Goal: Information Seeking & Learning: Learn about a topic

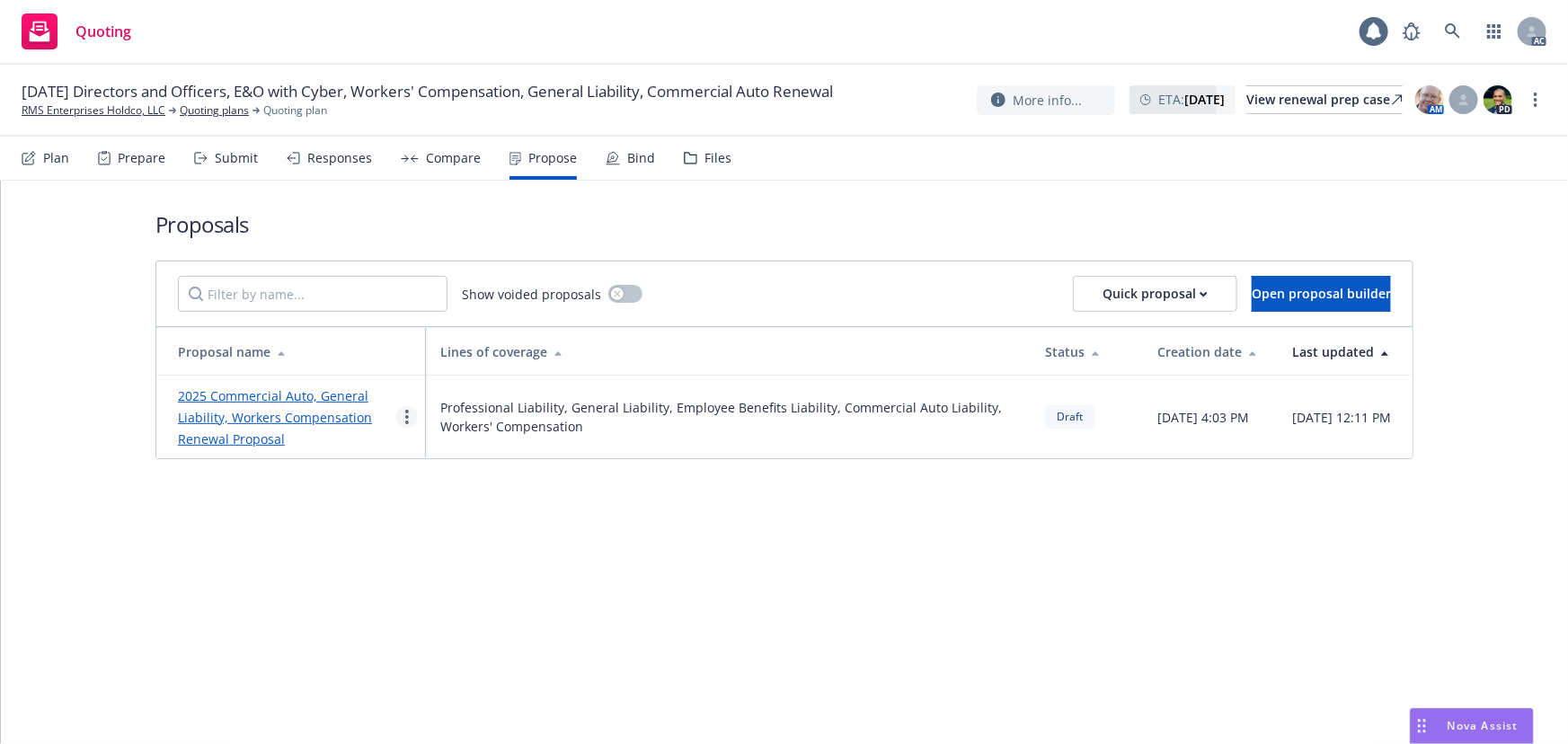
click at [403, 417] on link "more" at bounding box center [407, 417] width 22 height 22
click at [427, 599] on span "See client view" at bounding box center [463, 605] width 132 height 17
click at [341, 164] on div "Responses" at bounding box center [339, 158] width 65 height 14
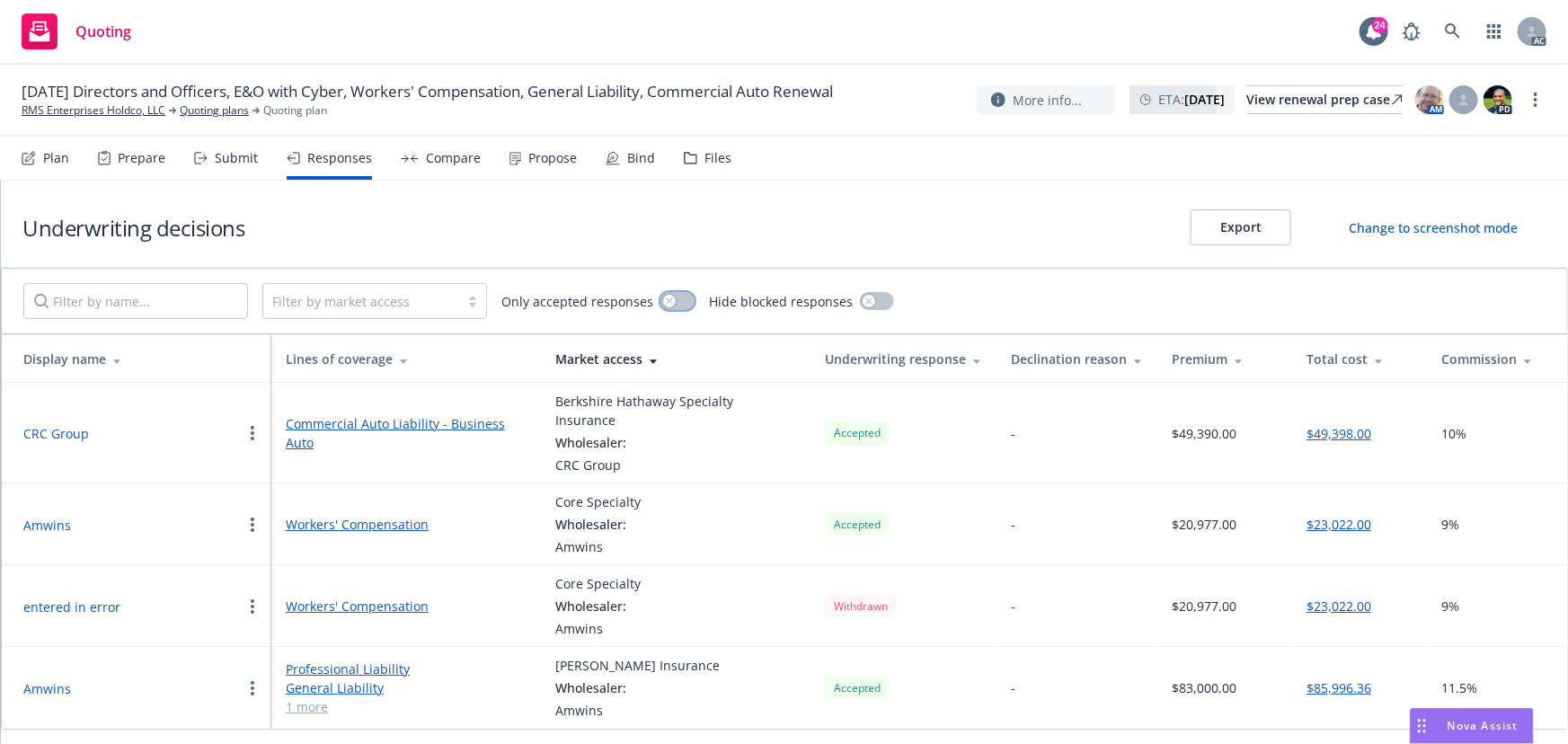
click at [671, 302] on button "button" at bounding box center [678, 301] width 34 height 18
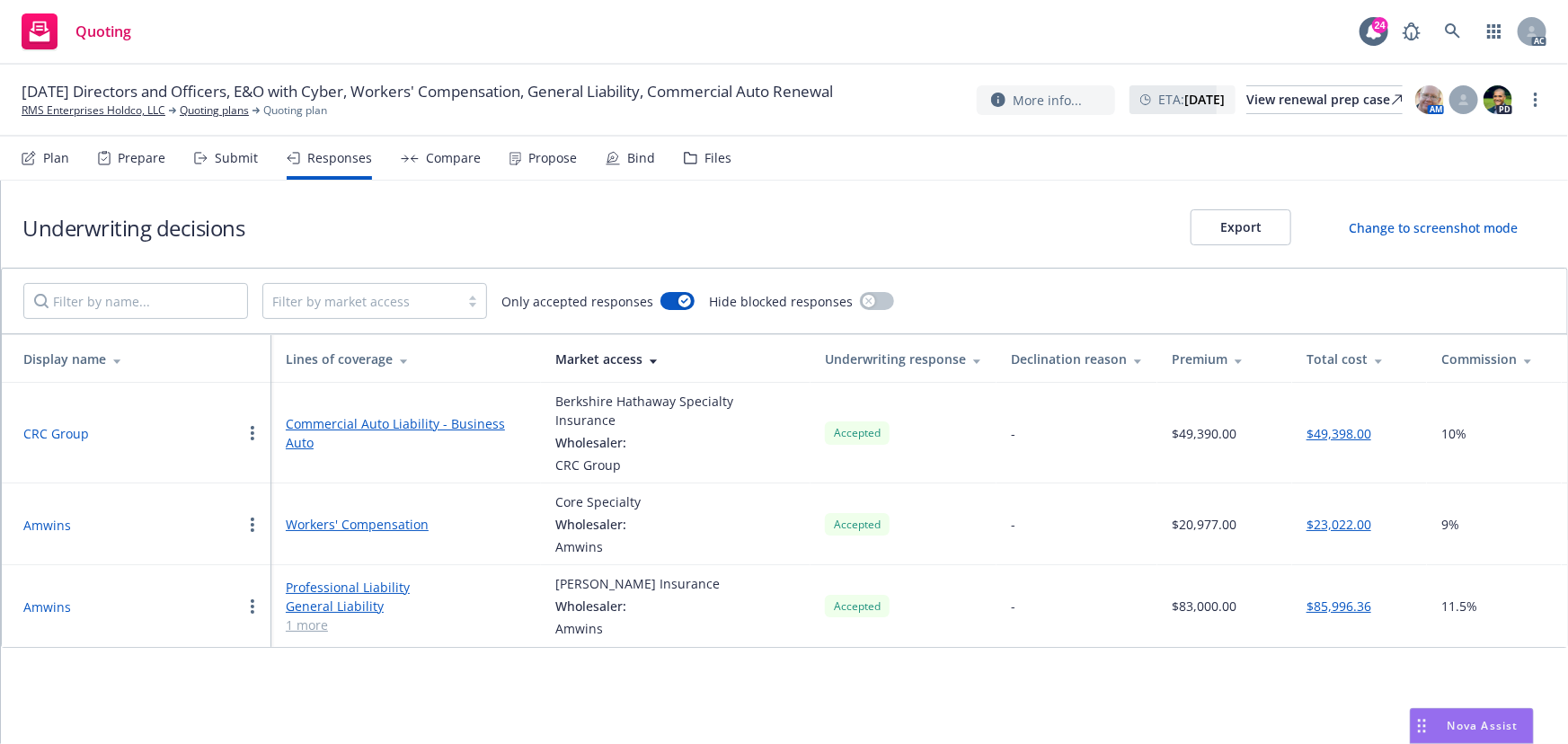
click at [310, 616] on link "1 more" at bounding box center [406, 625] width 241 height 19
click at [44, 603] on button "Amwins" at bounding box center [48, 613] width 48 height 19
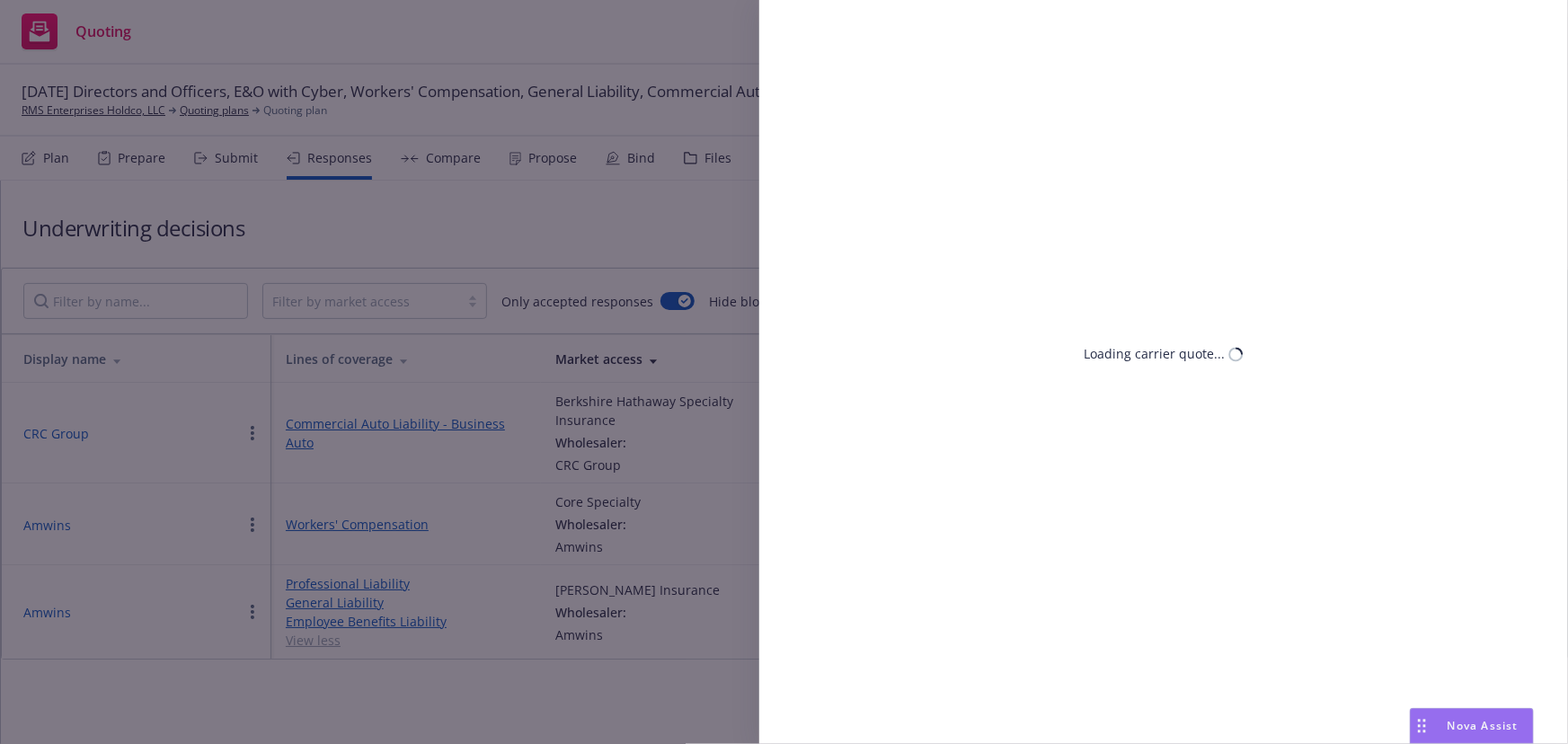
select select "CO"
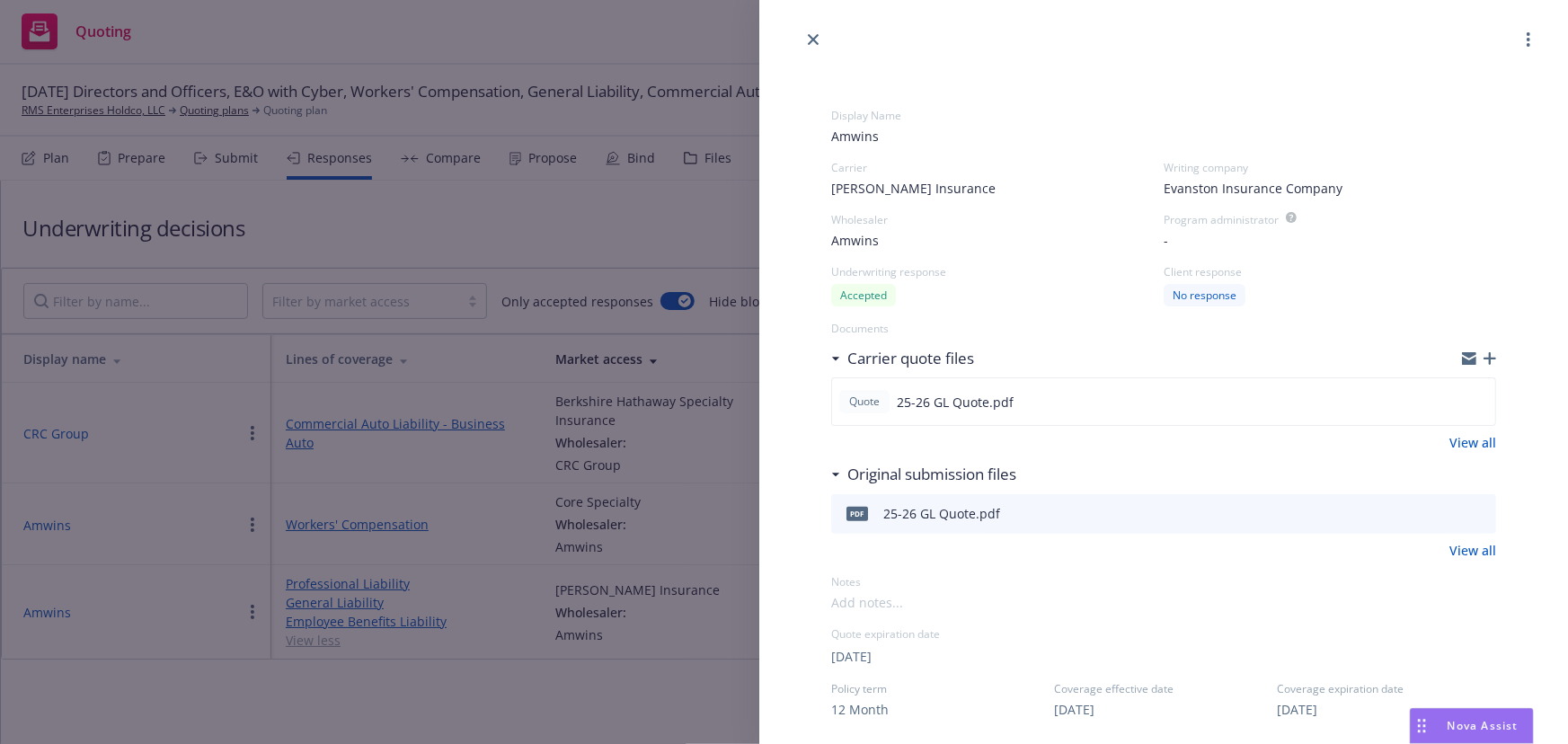
click at [612, 687] on div "Display Name Amwins Carrier [PERSON_NAME] Insurance Writing company Evanston In…" at bounding box center [784, 372] width 1568 height 744
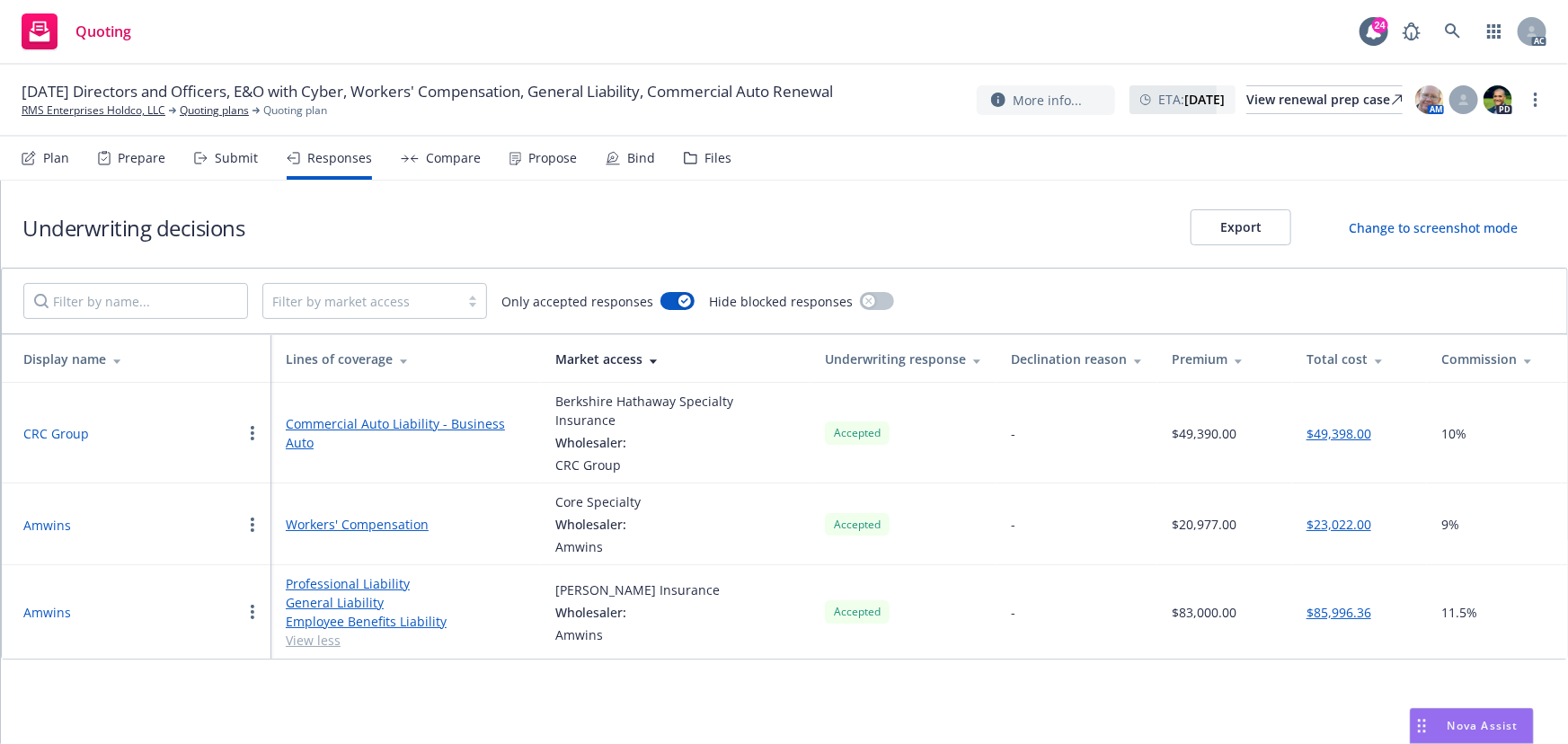
click at [38, 516] on button "Amwins" at bounding box center [48, 525] width 48 height 19
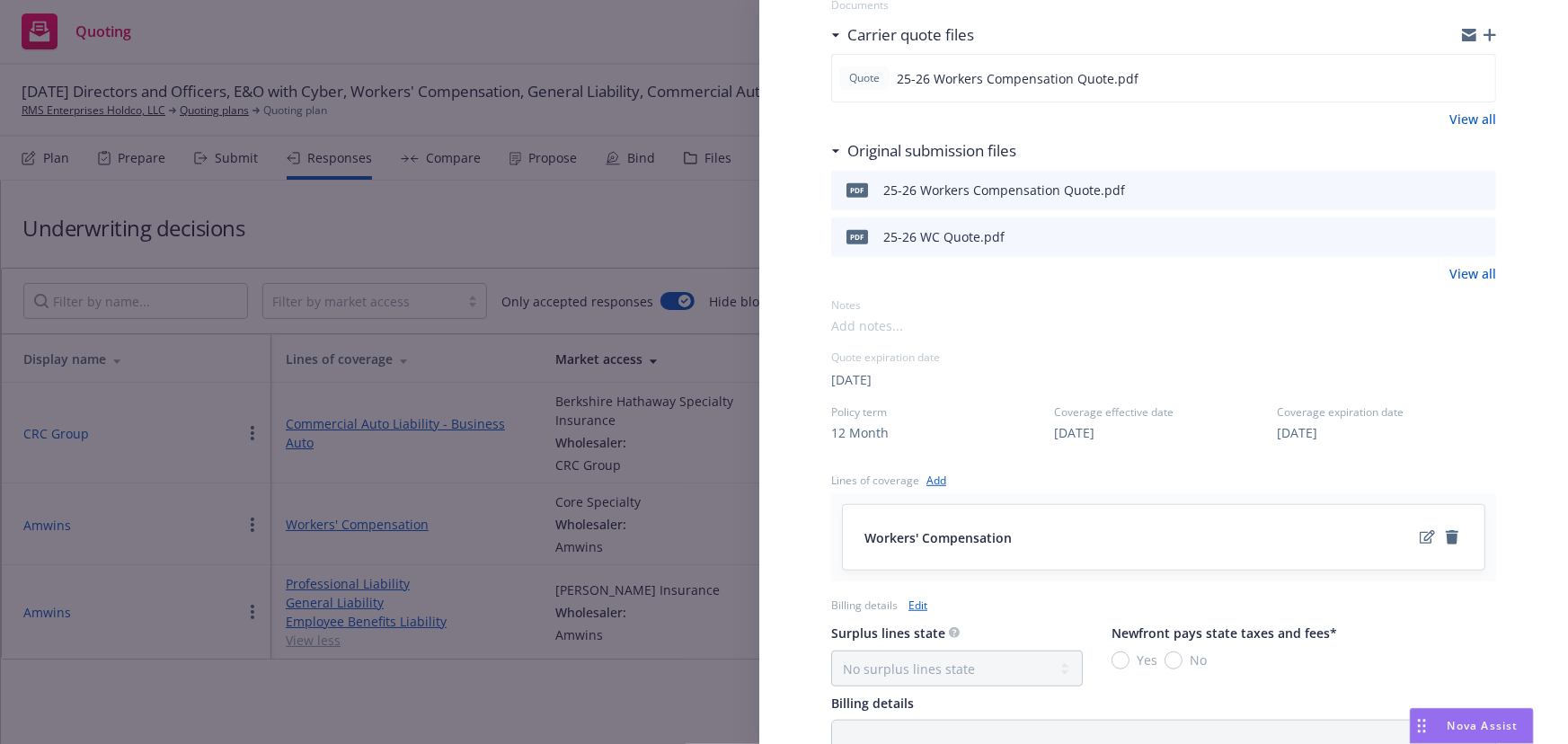
scroll to position [326, 0]
click at [1420, 530] on icon "edit" at bounding box center [1427, 535] width 15 height 13
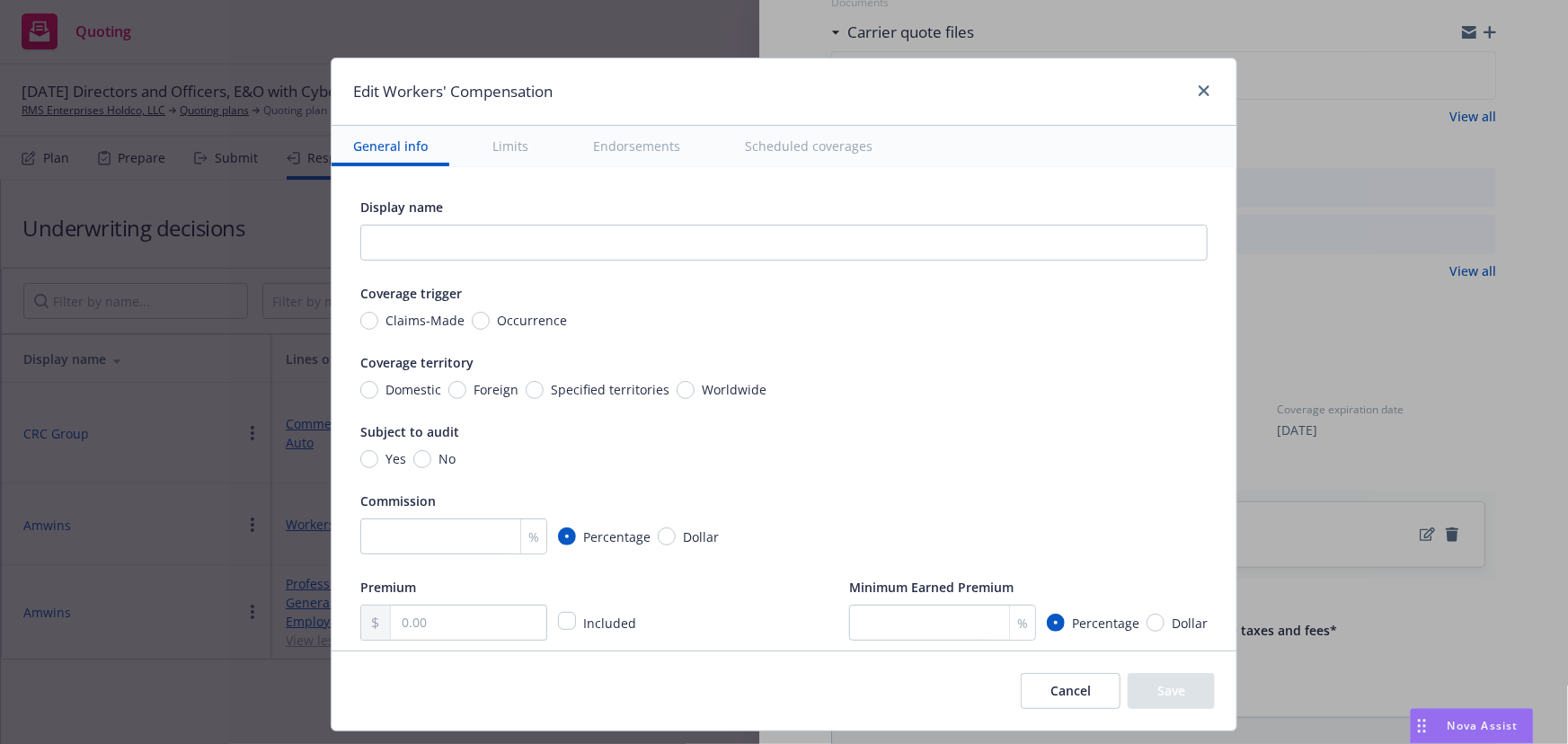
click at [811, 145] on button "Scheduled coverages" at bounding box center [809, 146] width 171 height 41
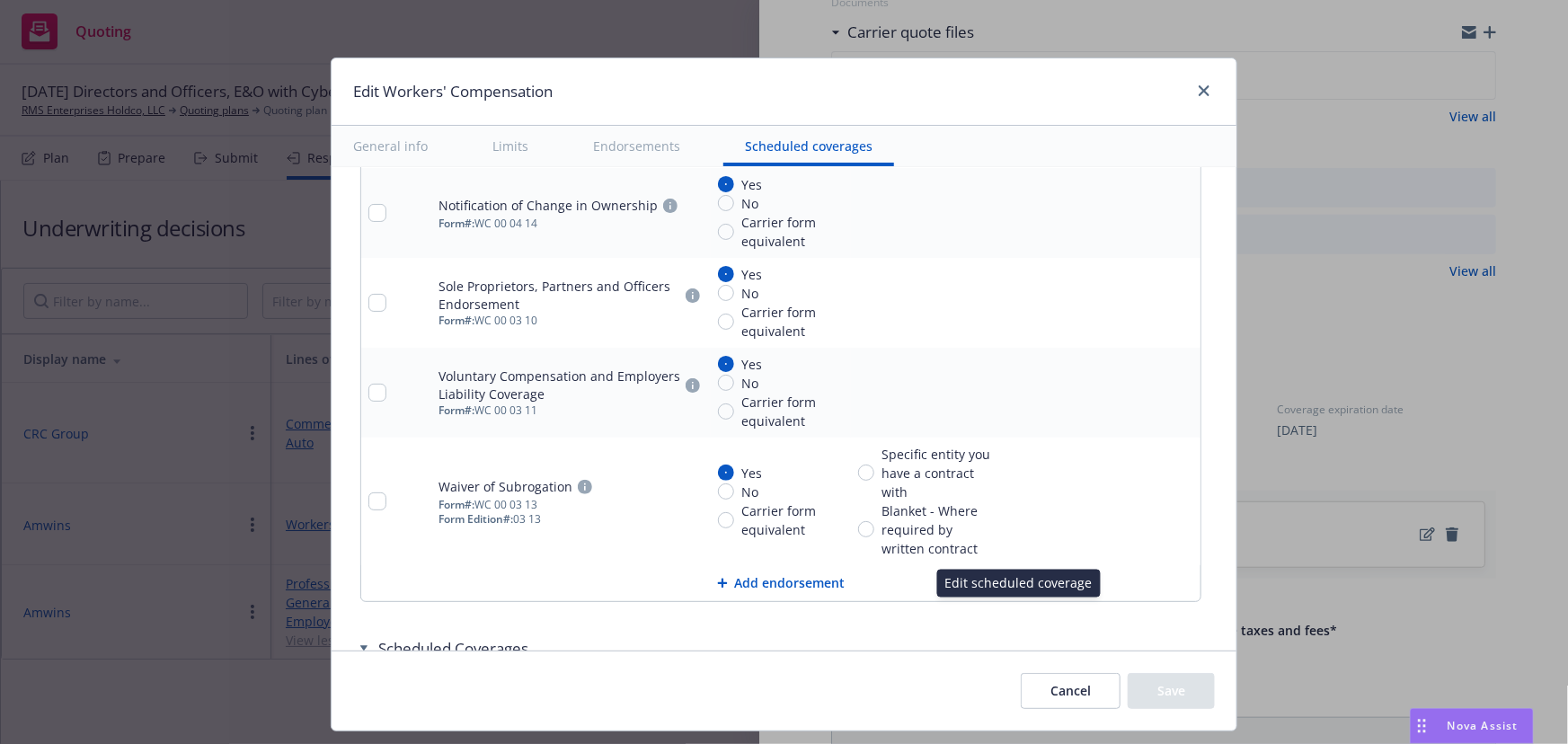
scroll to position [2179, 0]
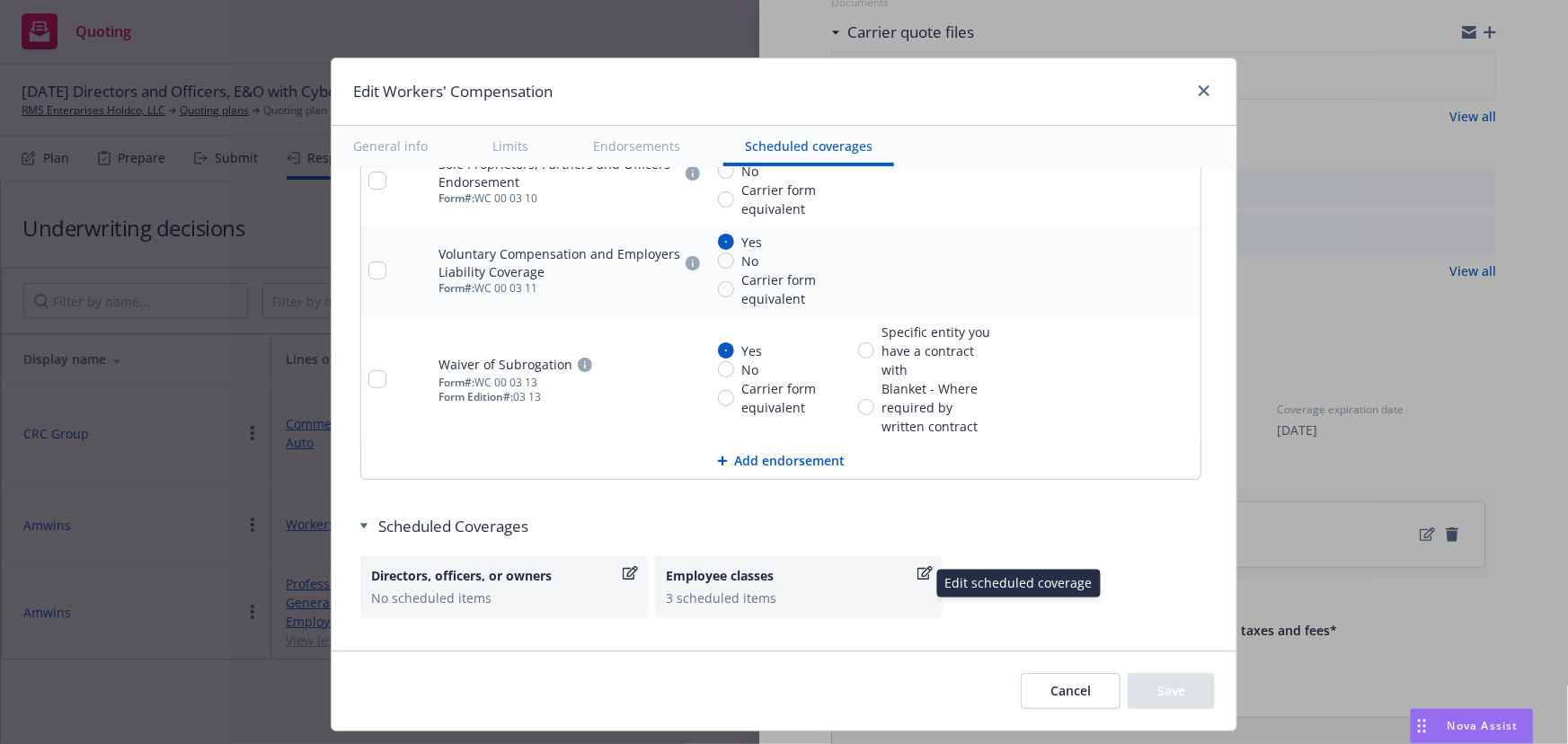
click at [753, 573] on div "Employee classes" at bounding box center [789, 576] width 248 height 19
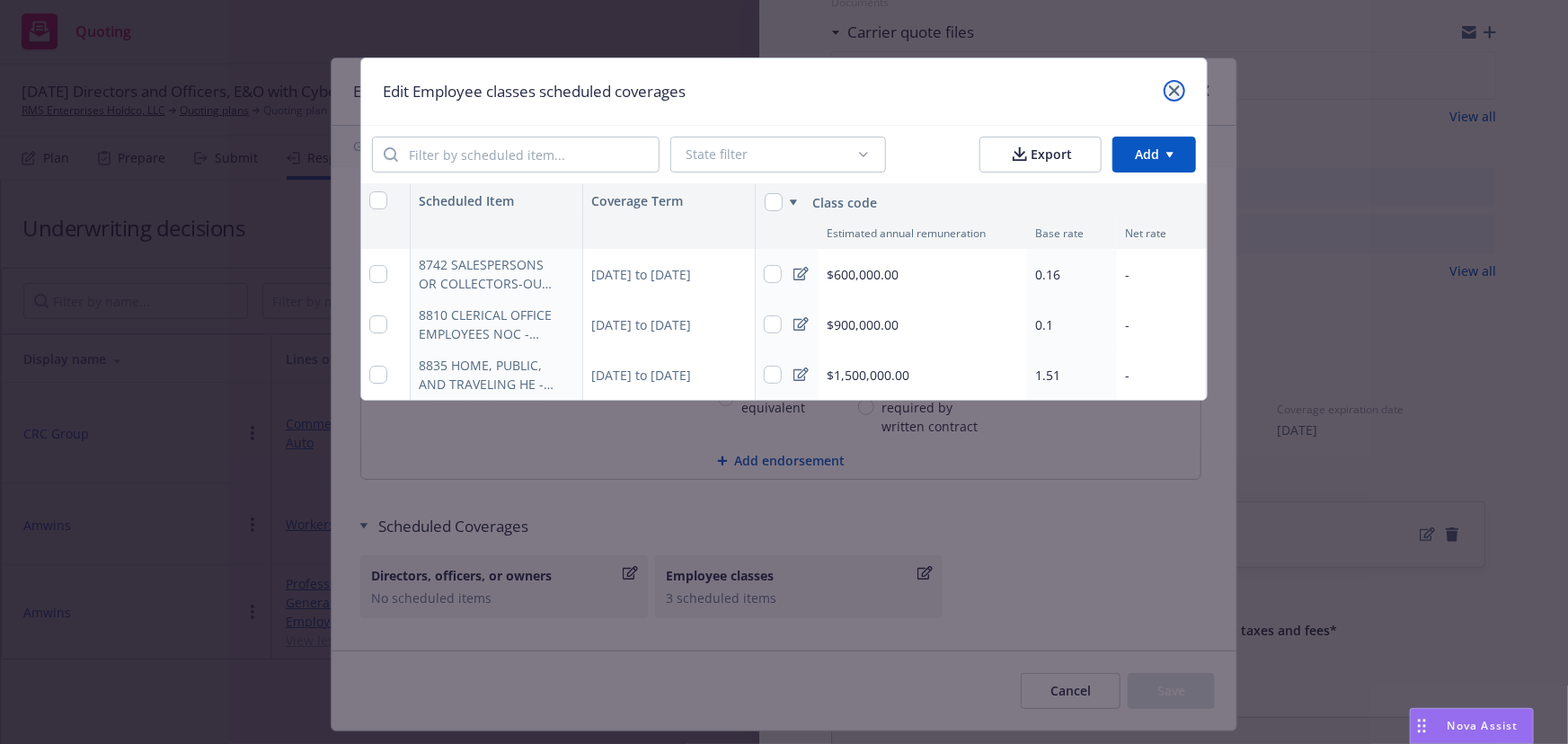
click at [1175, 88] on icon "close" at bounding box center [1173, 90] width 10 height 10
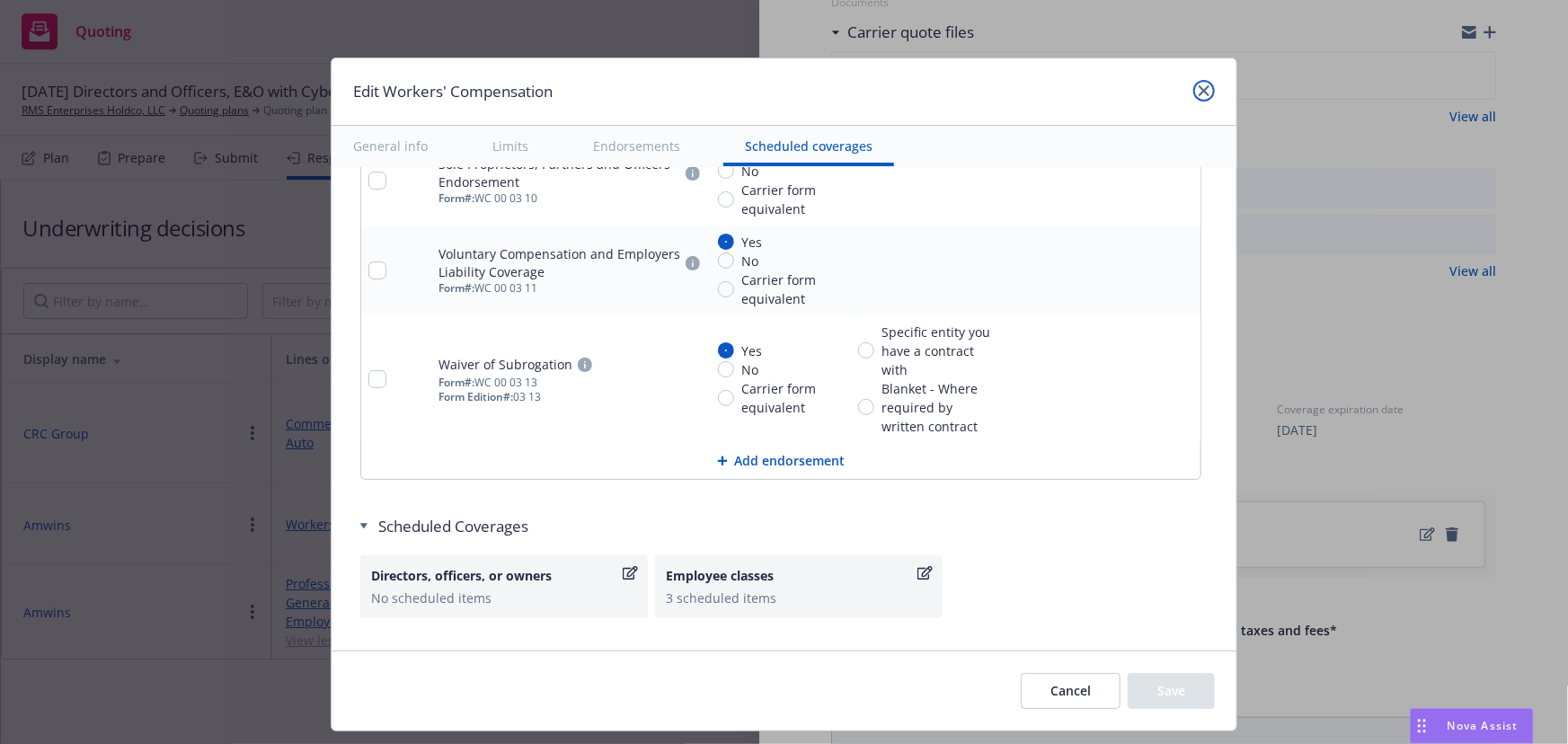
drag, startPoint x: 1205, startPoint y: 94, endPoint x: 1045, endPoint y: 45, distance: 167.3
click at [1193, 91] on link "close" at bounding box center [1204, 90] width 22 height 22
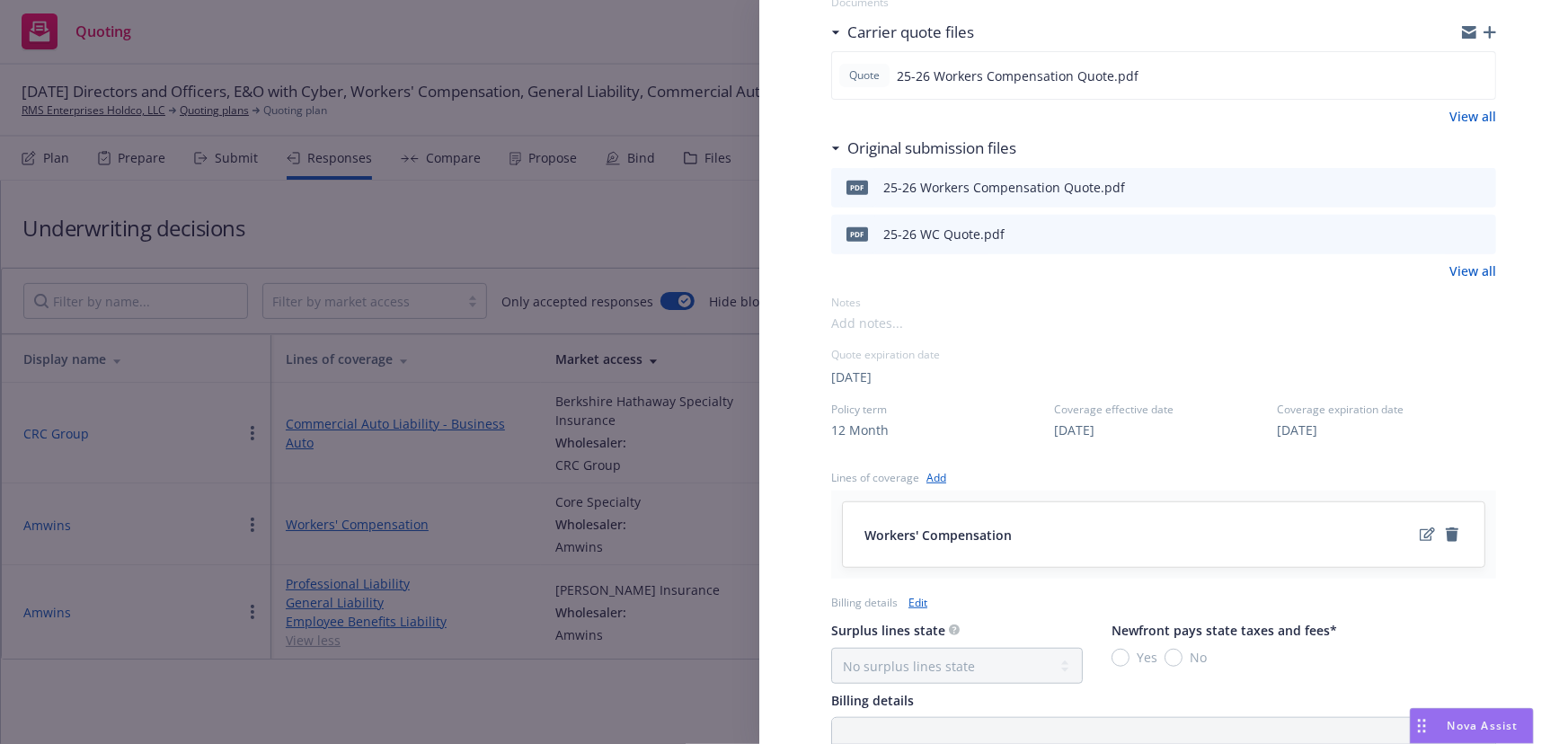
click at [696, 171] on div "Display Name Amwins Carrier Core Specialty Writing company StarStone Specialty …" at bounding box center [784, 372] width 1568 height 744
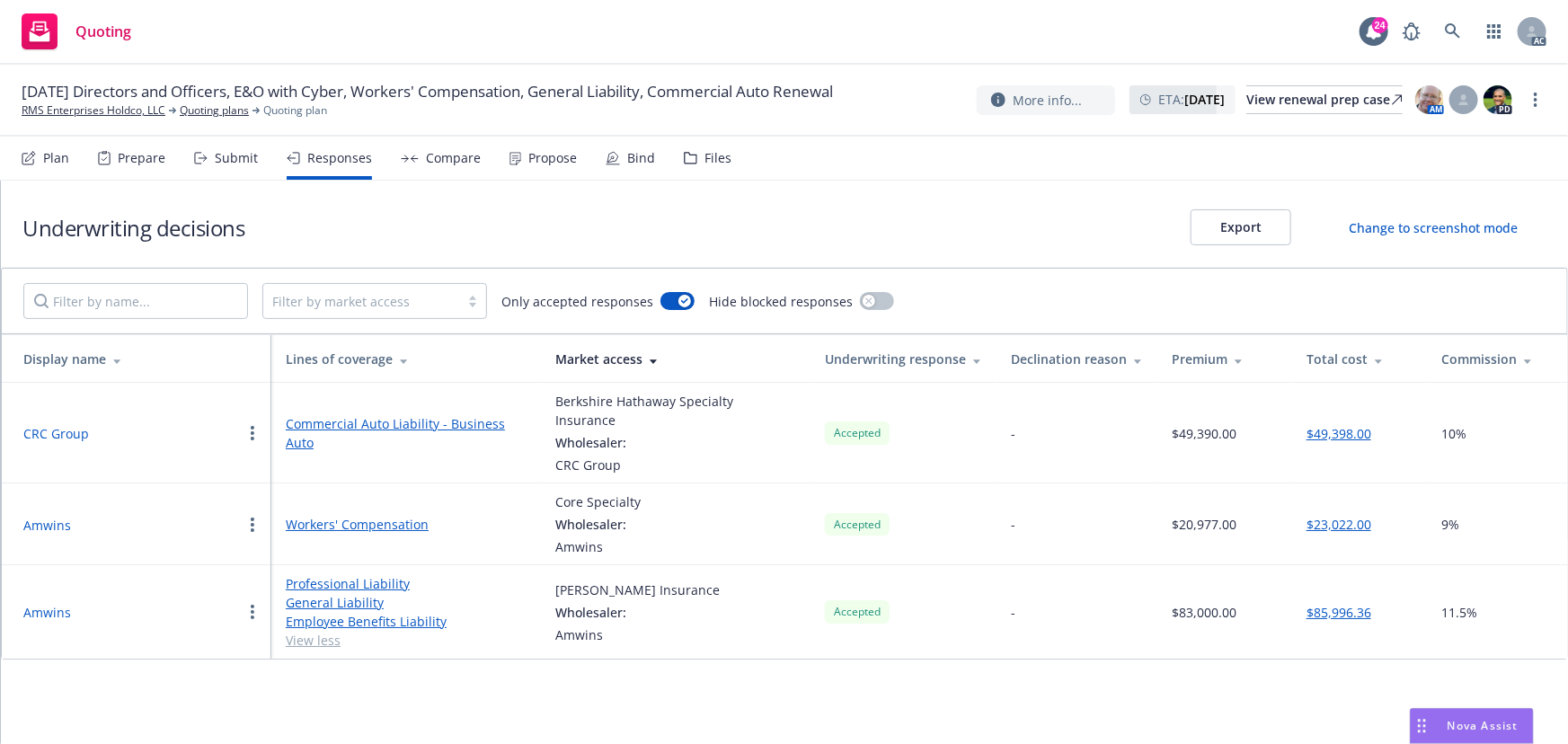
click at [696, 169] on div "Files" at bounding box center [707, 158] width 48 height 43
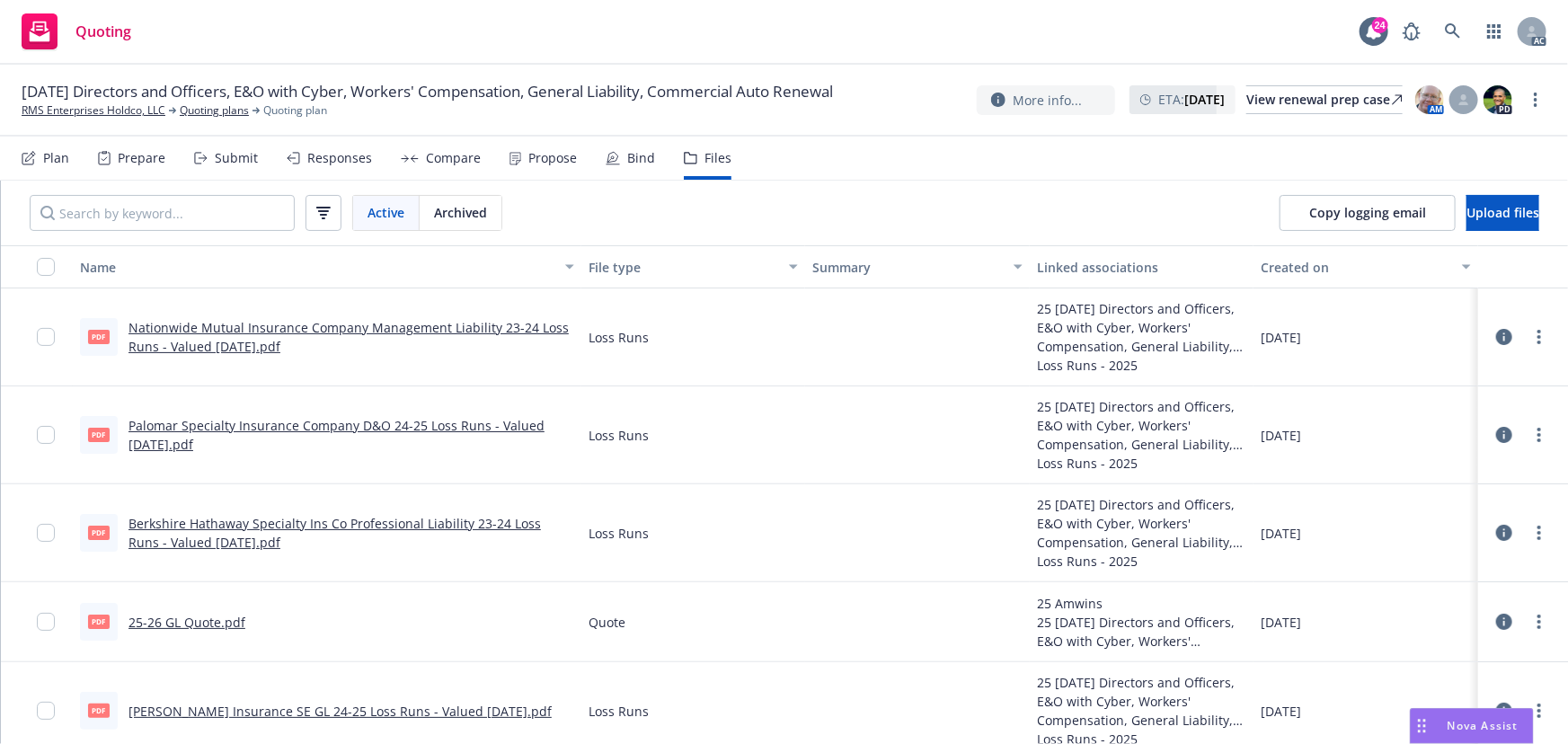
click at [359, 161] on div "Responses" at bounding box center [339, 158] width 65 height 14
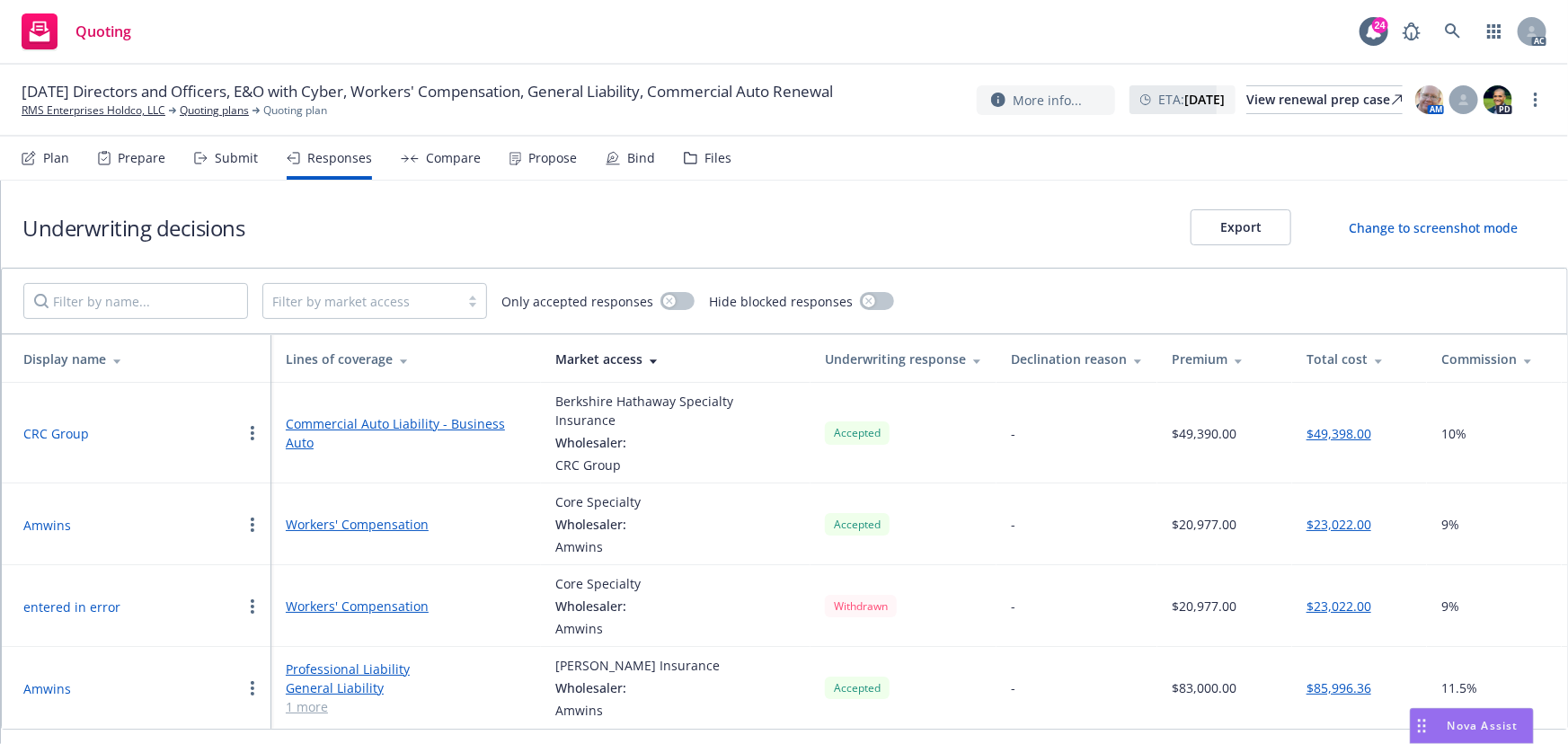
click at [46, 516] on button "Amwins" at bounding box center [48, 525] width 48 height 19
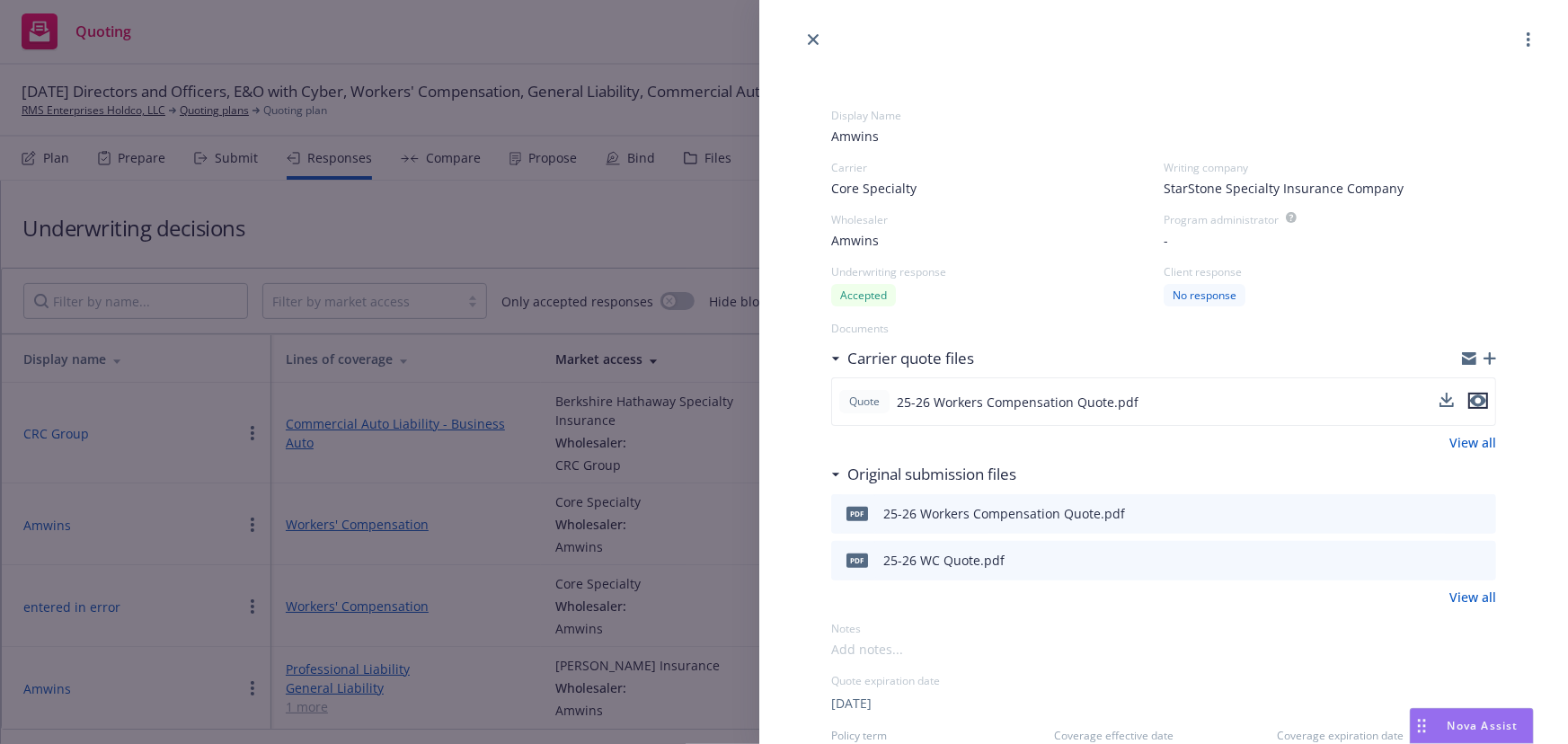
click at [1470, 402] on icon "preview file" at bounding box center [1478, 401] width 16 height 12
click at [1483, 358] on icon "button" at bounding box center [1489, 358] width 12 height 12
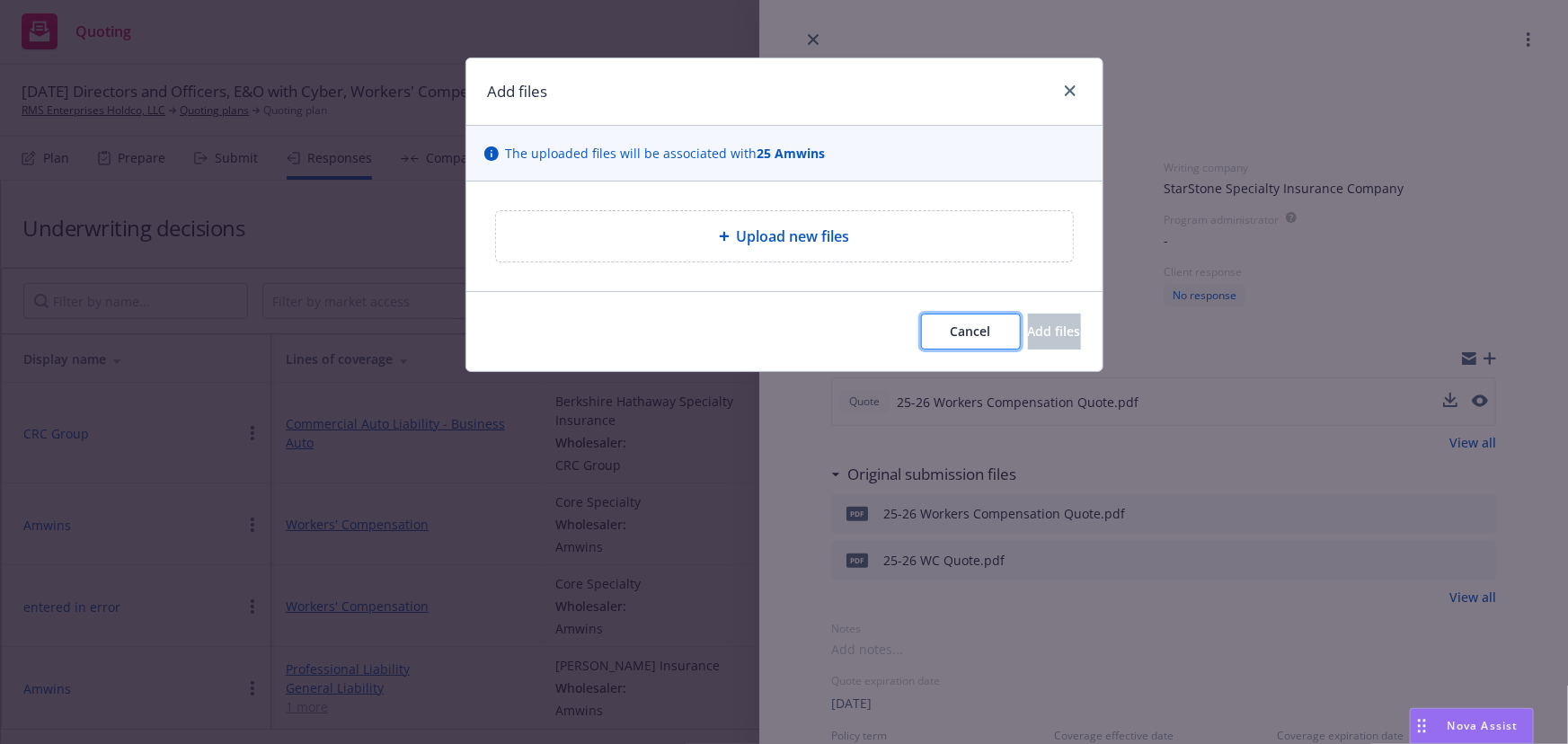
click at [933, 329] on button "Cancel" at bounding box center [971, 332] width 100 height 36
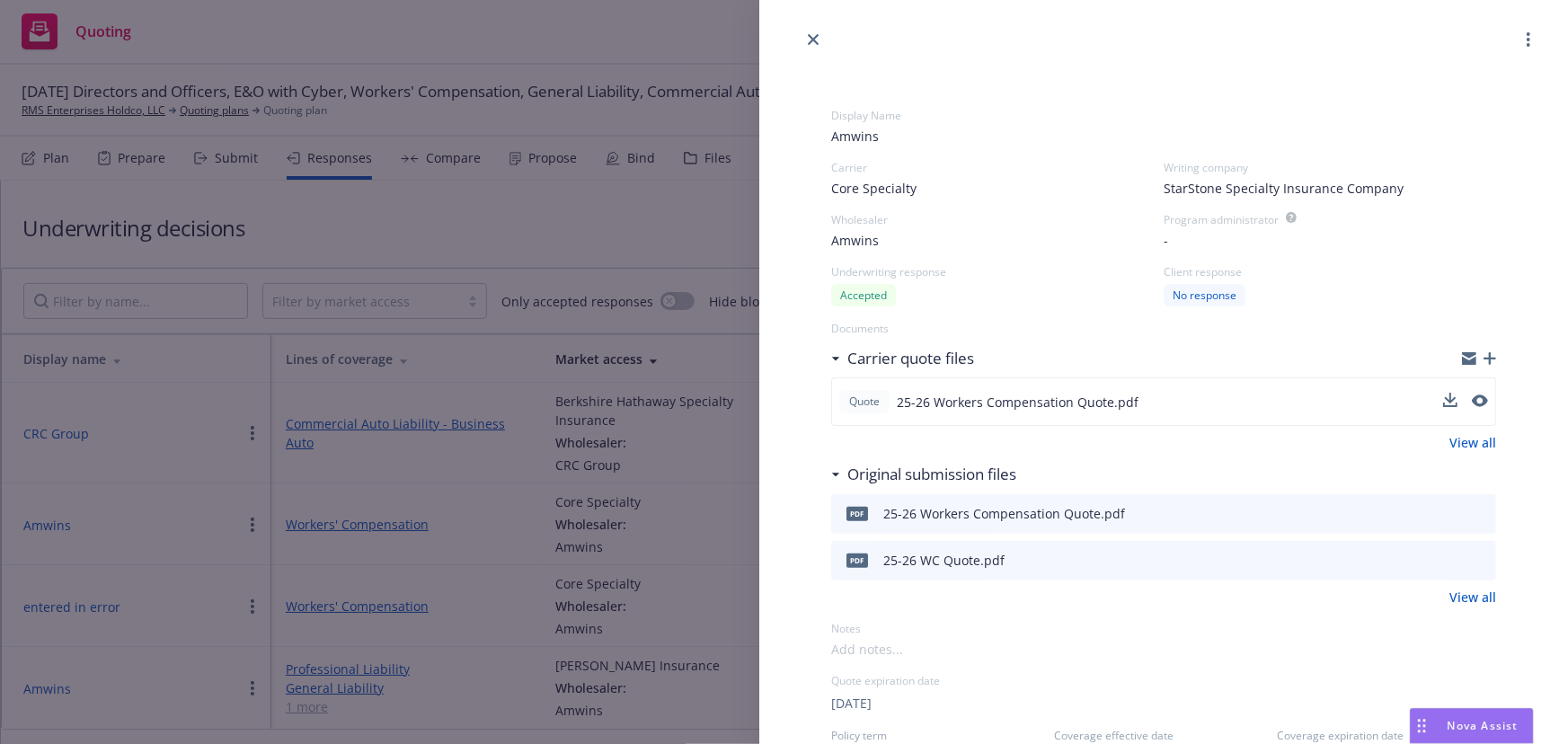
click at [1462, 441] on link "View all" at bounding box center [1472, 442] width 47 height 19
click at [1473, 440] on link "View all" at bounding box center [1472, 442] width 47 height 19
click at [534, 211] on div "Display Name Amwins Carrier Core Specialty Writing company StarStone Specialty …" at bounding box center [784, 372] width 1568 height 744
click at [547, 155] on div "Propose" at bounding box center [552, 158] width 48 height 14
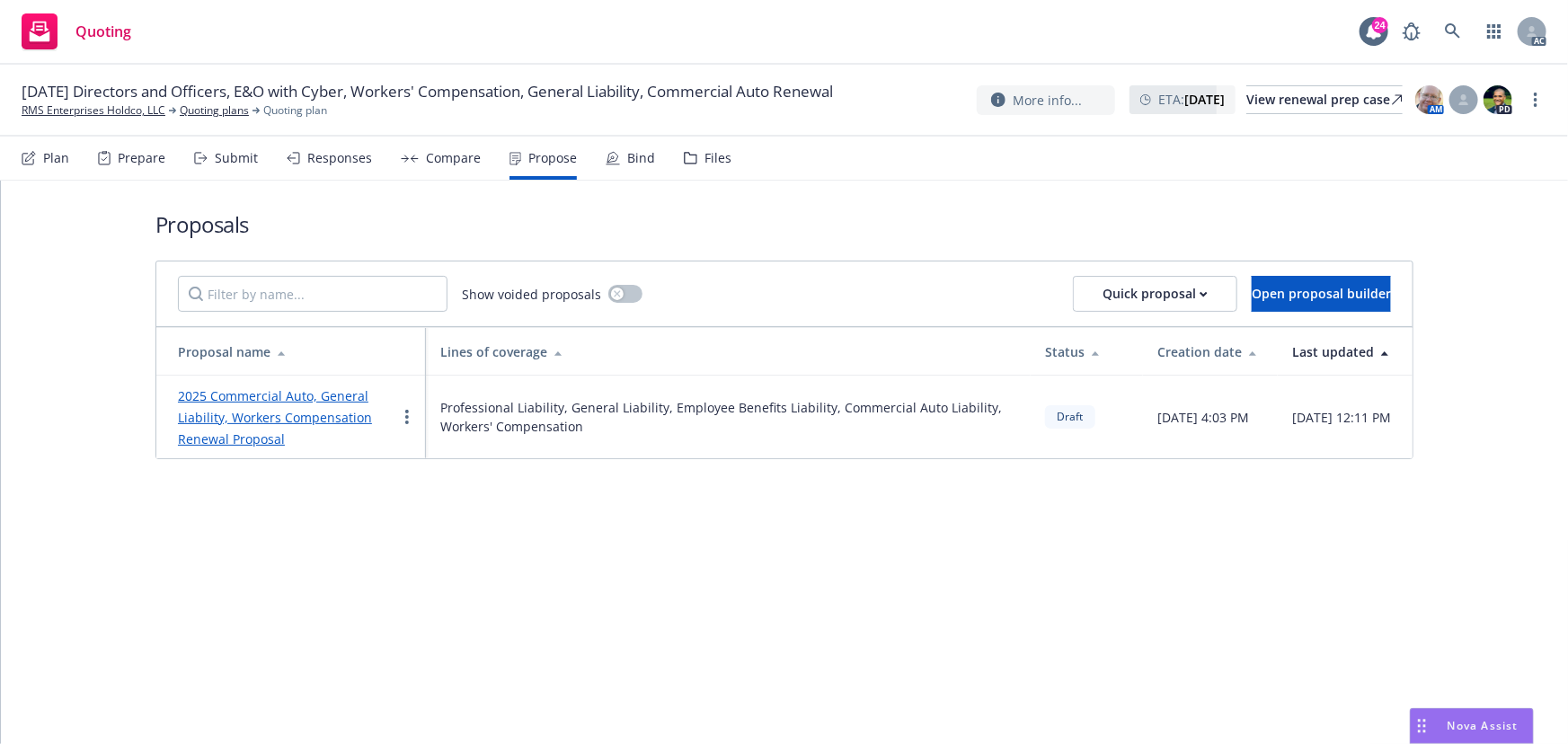
click at [693, 159] on div "Files" at bounding box center [707, 158] width 48 height 43
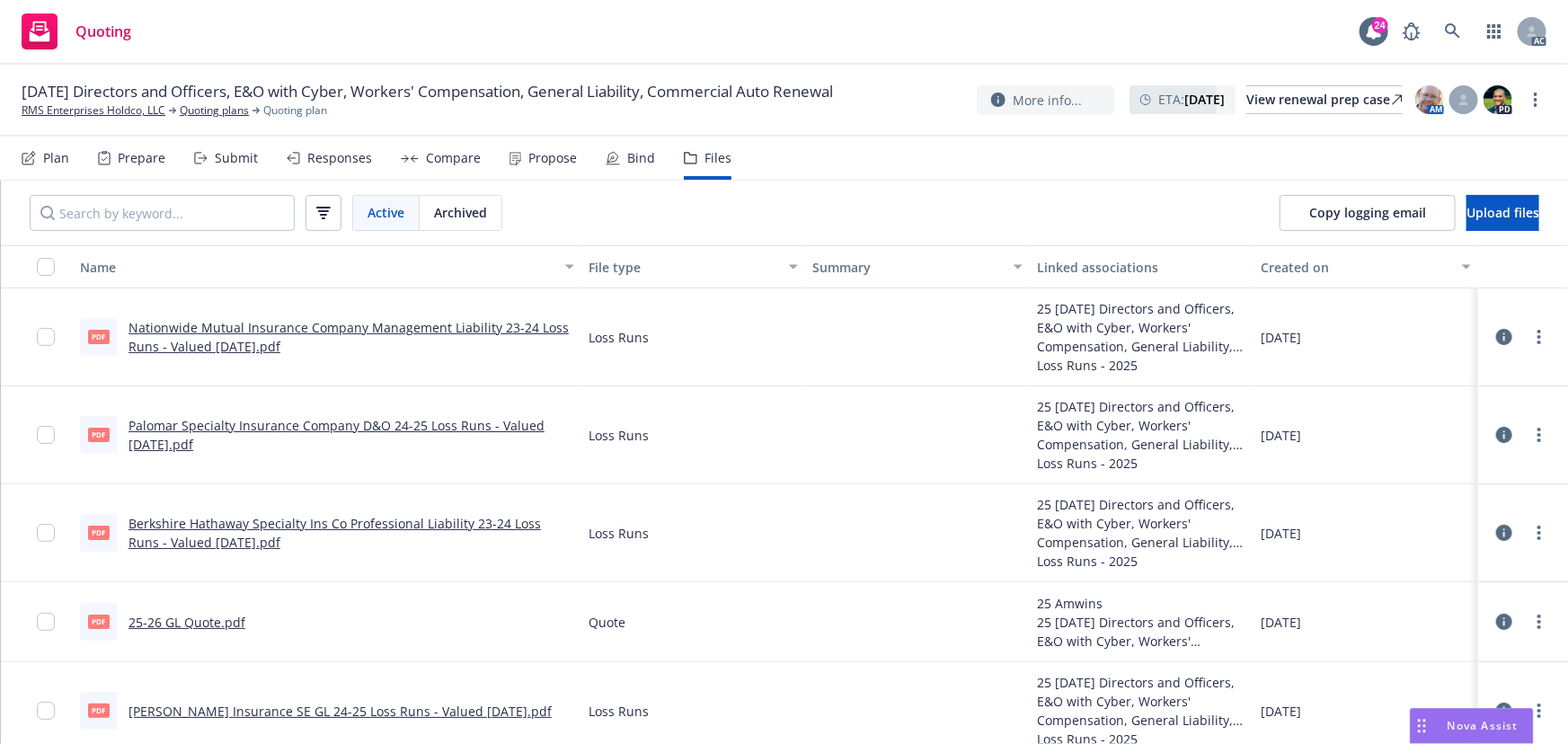
click at [335, 158] on div "Responses" at bounding box center [339, 158] width 65 height 14
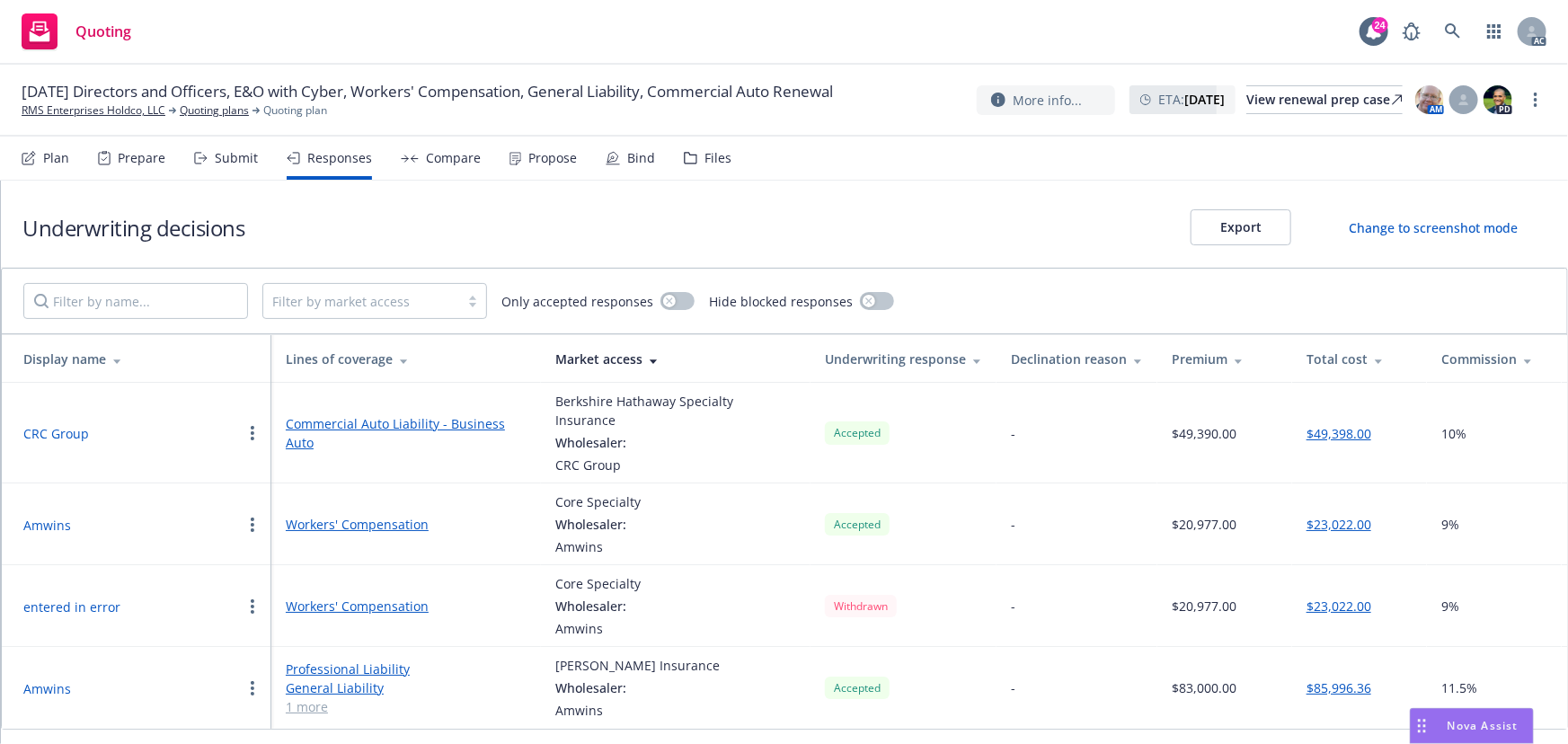
click at [40, 516] on button "Amwins" at bounding box center [48, 525] width 48 height 19
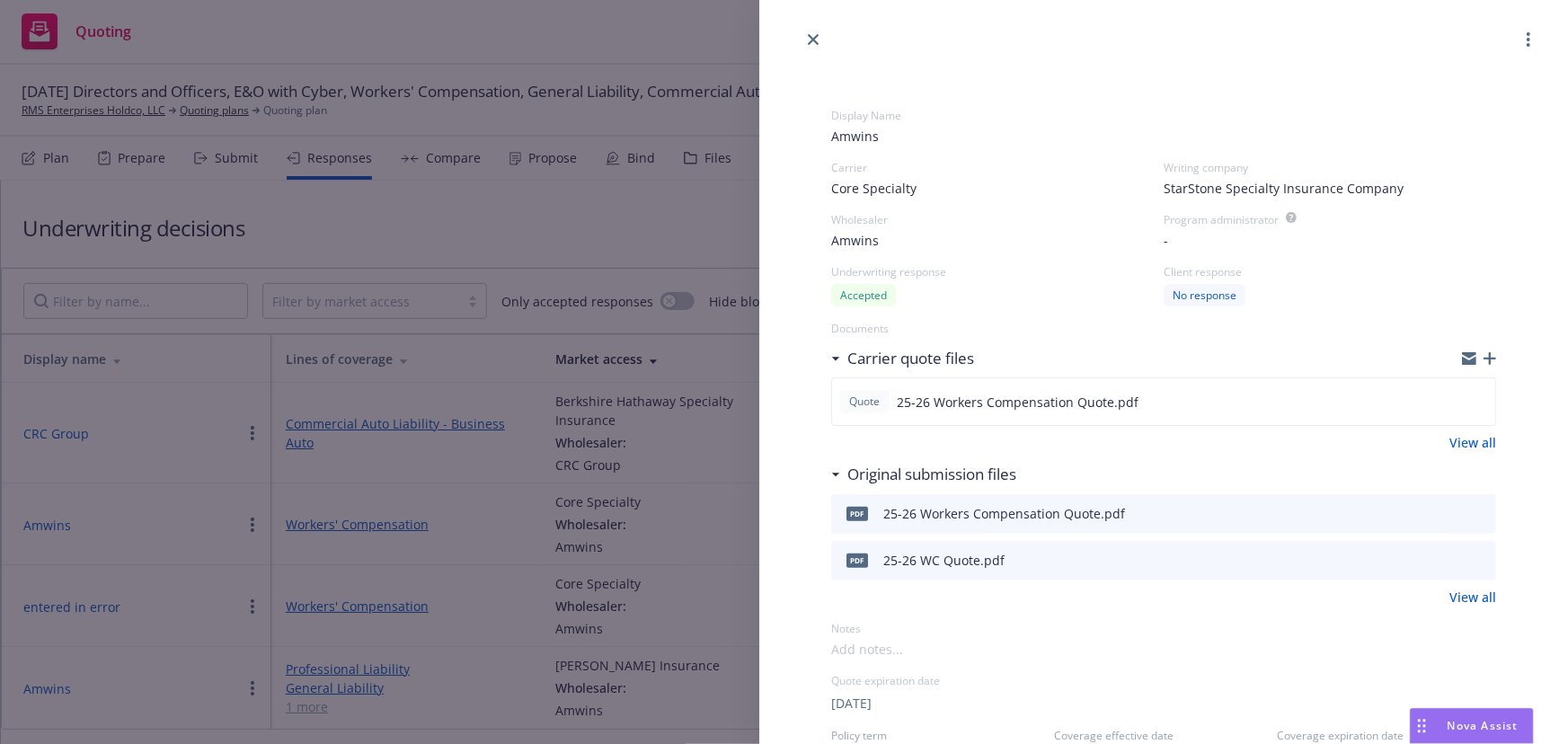
drag, startPoint x: 971, startPoint y: 514, endPoint x: 1437, endPoint y: 479, distance: 467.3
click at [1435, 467] on div "Original submission files" at bounding box center [1163, 475] width 665 height 38
click at [1473, 597] on link "View all" at bounding box center [1472, 597] width 47 height 19
